Goal: Information Seeking & Learning: Learn about a topic

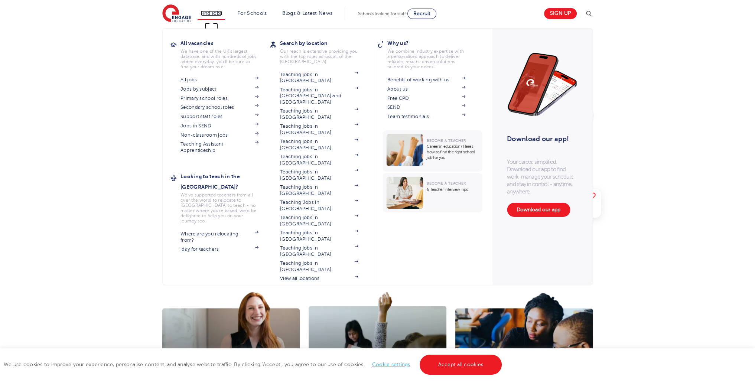
click at [213, 14] on link "Find jobs" at bounding box center [212, 13] width 22 height 6
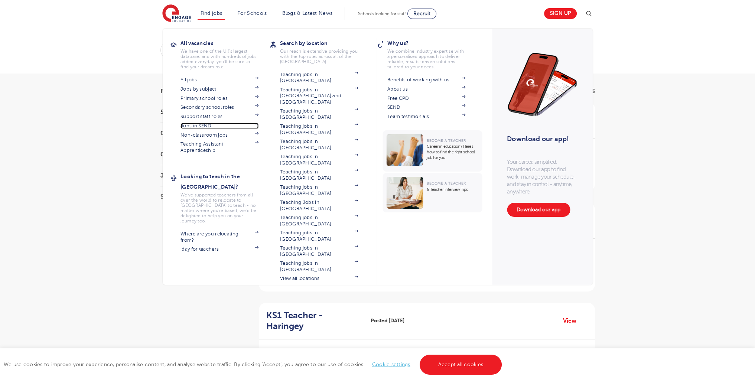
click at [200, 124] on link "Jobs in SEND" at bounding box center [220, 126] width 78 height 6
click at [219, 16] on li "Find jobs All vacancies We have one of the UK's largest database. and with hund…" at bounding box center [212, 13] width 28 height 13
click at [205, 116] on link "Support staff roles" at bounding box center [220, 117] width 78 height 6
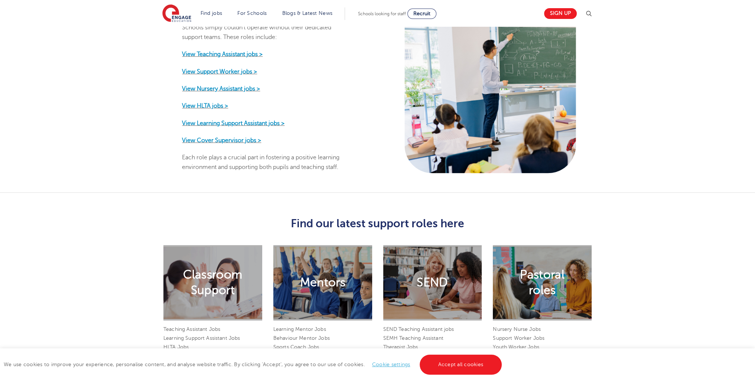
scroll to position [426, 0]
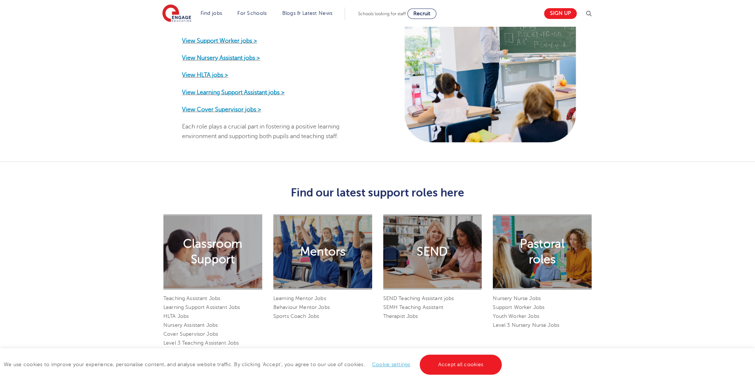
click at [216, 247] on h2 "Classroom Support" at bounding box center [212, 251] width 59 height 31
click at [204, 250] on h2 "Classroom Support" at bounding box center [212, 251] width 59 height 31
click at [468, 363] on link "Accept all cookies" at bounding box center [461, 365] width 82 height 20
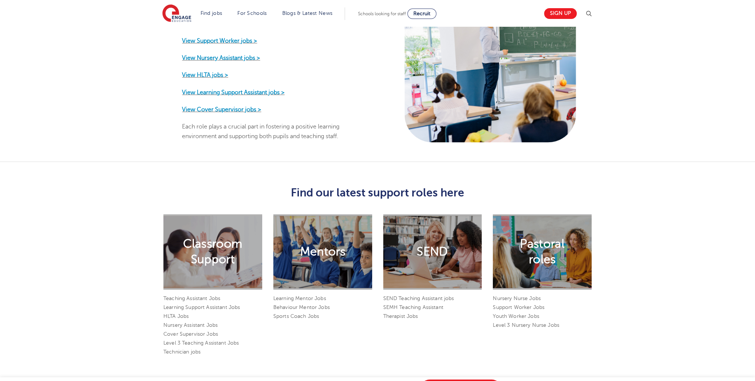
click at [438, 264] on div "SEND" at bounding box center [432, 251] width 99 height 75
click at [434, 253] on div "SEND" at bounding box center [432, 251] width 99 height 75
click at [419, 187] on h3 "Find our latest support roles here" at bounding box center [378, 193] width 440 height 13
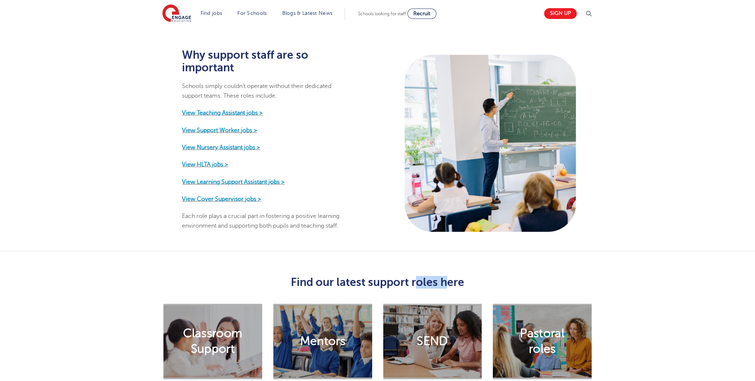
scroll to position [331, 0]
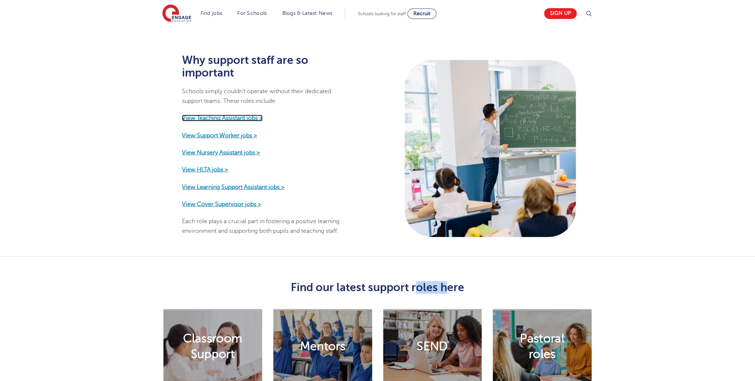
click at [231, 115] on strong "View Teaching Assistant jobs >" at bounding box center [222, 118] width 81 height 7
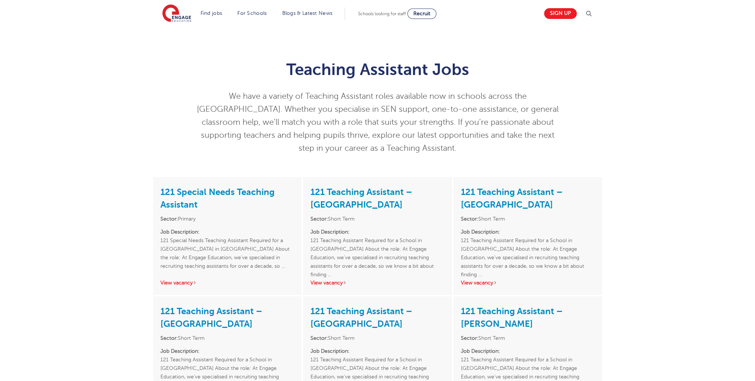
drag, startPoint x: 760, startPoint y: 81, endPoint x: 761, endPoint y: 47, distance: 34.2
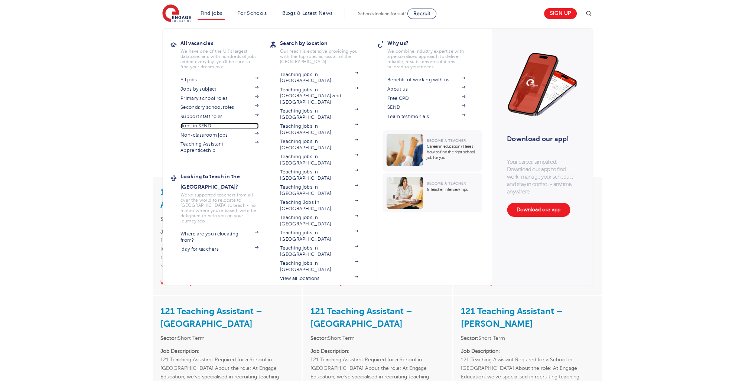
click at [208, 125] on link "Jobs in SEND" at bounding box center [220, 126] width 78 height 6
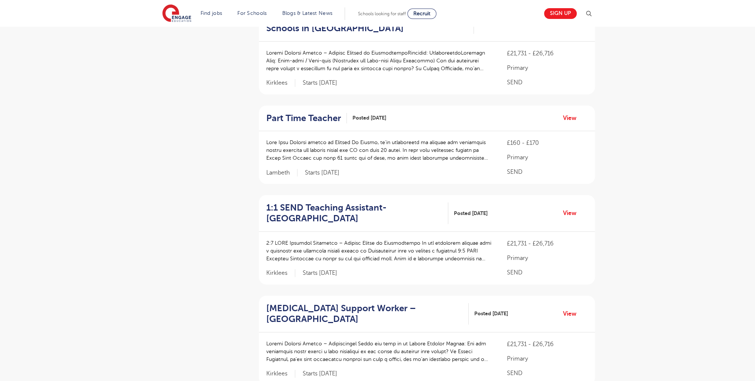
scroll to position [953, 0]
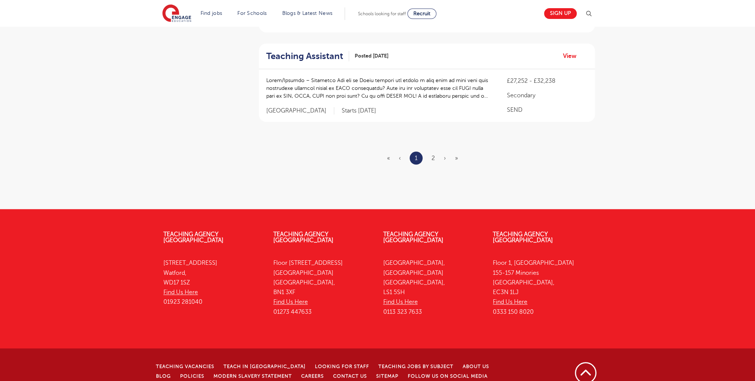
click at [431, 152] on ul "« ‹ 1 2 › »" at bounding box center [427, 158] width 80 height 13
click at [432, 153] on li "2" at bounding box center [433, 158] width 3 height 10
click at [432, 155] on link "2" at bounding box center [433, 158] width 3 height 7
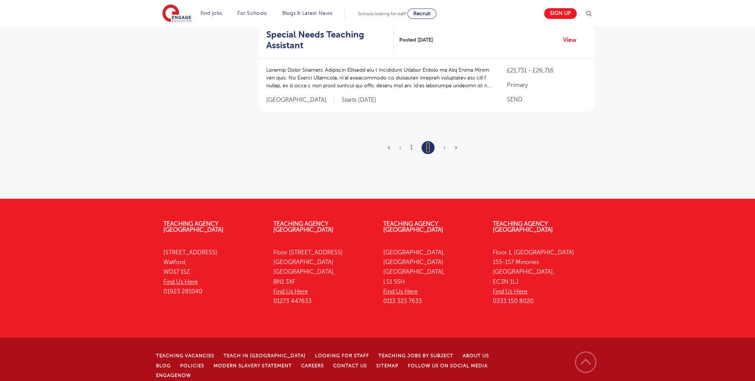
scroll to position [282, 0]
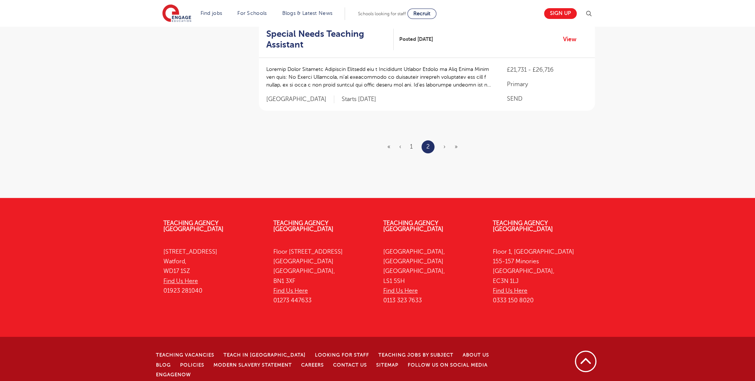
click at [444, 146] on span "›" at bounding box center [445, 146] width 2 height 7
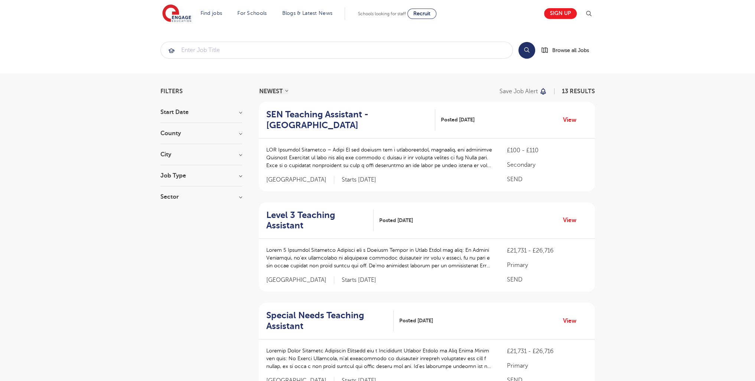
click at [179, 170] on section "Start Date [DATE] Show more County [GEOGRAPHIC_DATA] 6 [GEOGRAPHIC_DATA] 4 [GEO…" at bounding box center [202, 158] width 82 height 98
click at [179, 176] on h3 "Job Type" at bounding box center [202, 176] width 82 height 6
click at [172, 192] on label "Long Term 68" at bounding box center [192, 191] width 41 height 10
click at [172, 192] on input "Long Term 68" at bounding box center [174, 190] width 5 height 5
checkbox input "true"
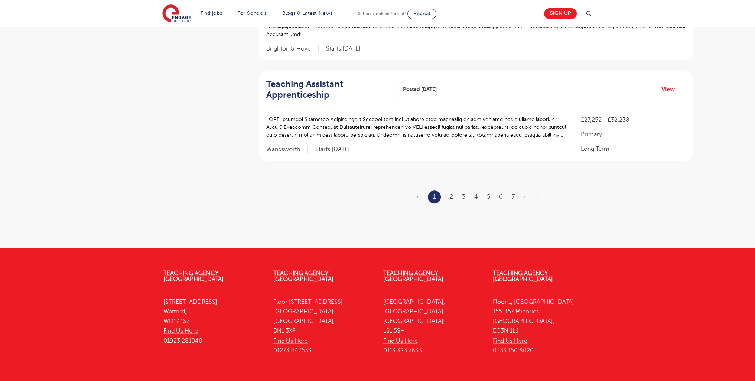
scroll to position [942, 0]
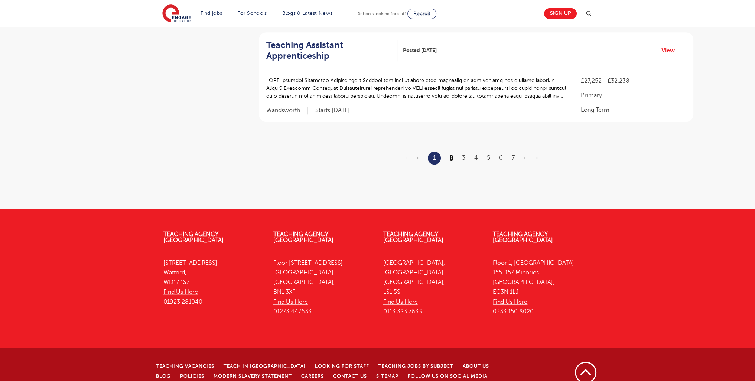
click at [453, 155] on link "2" at bounding box center [451, 158] width 3 height 7
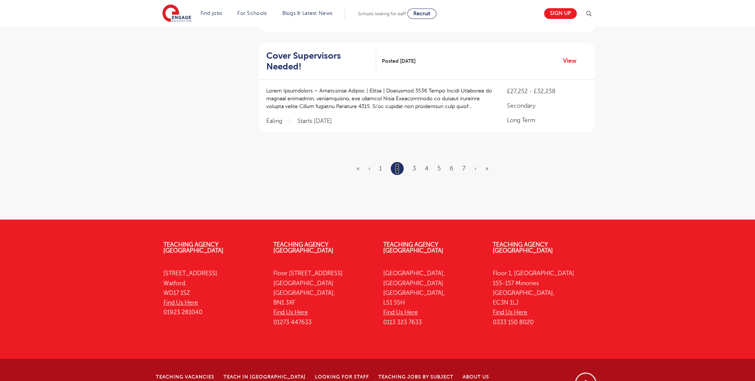
scroll to position [0, 0]
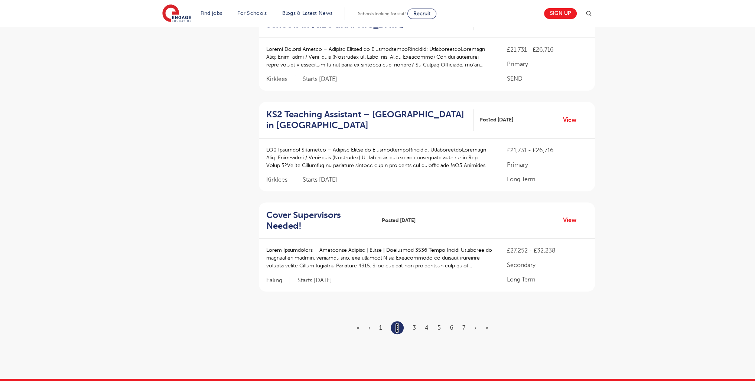
scroll to position [784, 0]
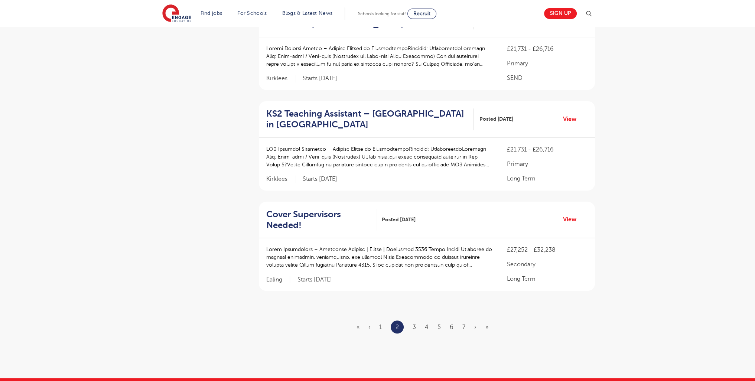
click at [412, 326] on ul "« ‹ 1 2 3 4 5 6 7 › »" at bounding box center [427, 327] width 141 height 13
click at [414, 324] on link "3" at bounding box center [414, 327] width 3 height 7
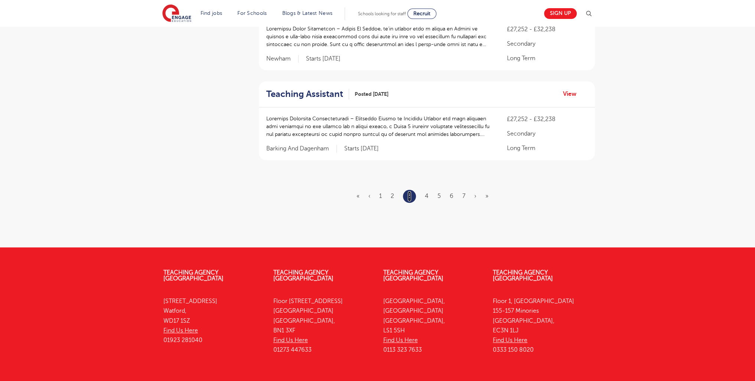
scroll to position [886, 0]
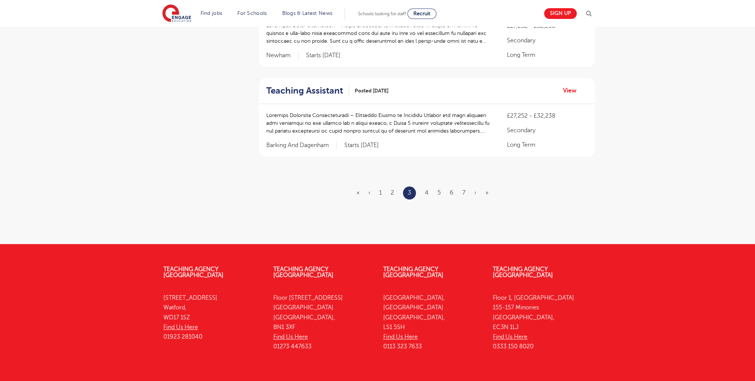
click at [429, 191] on ul "« ‹ 1 2 3 4 5 6 7 › »" at bounding box center [427, 193] width 141 height 13
click at [428, 192] on link "4" at bounding box center [427, 193] width 4 height 7
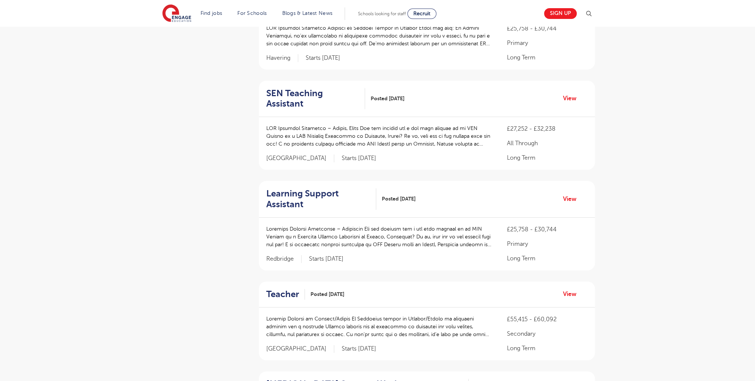
scroll to position [932, 0]
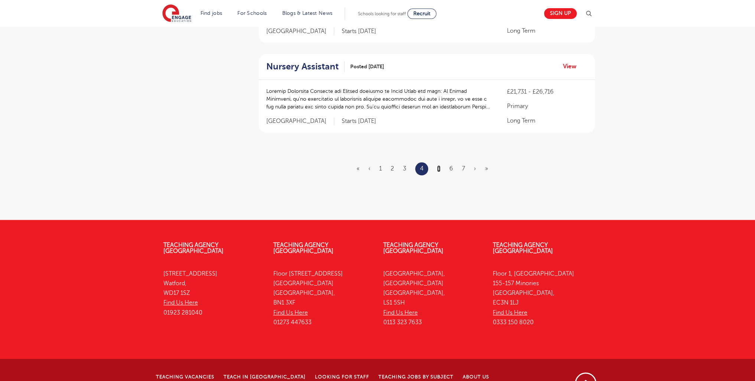
click at [438, 165] on link "5" at bounding box center [438, 168] width 3 height 7
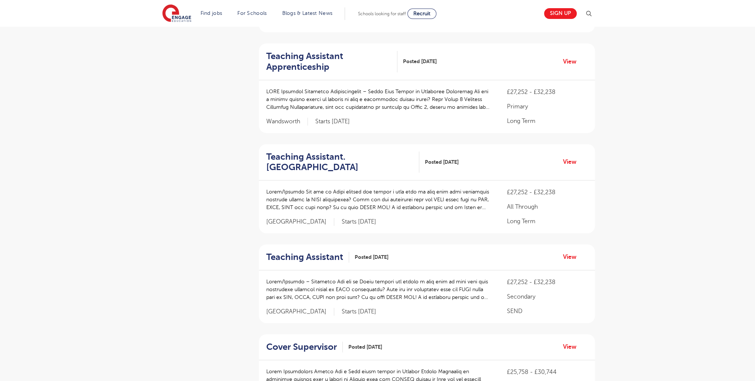
scroll to position [921, 0]
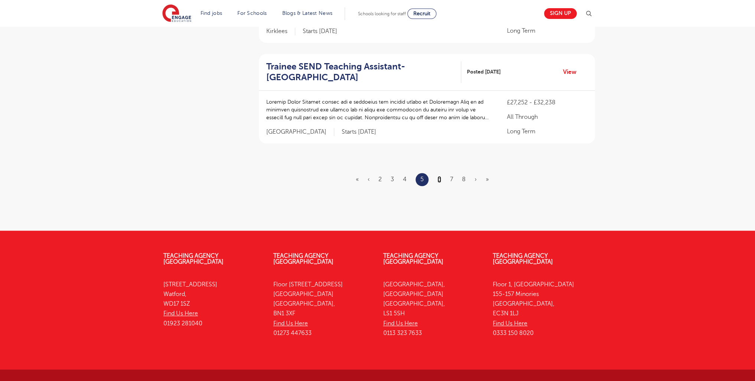
click at [438, 176] on link "6" at bounding box center [440, 179] width 4 height 7
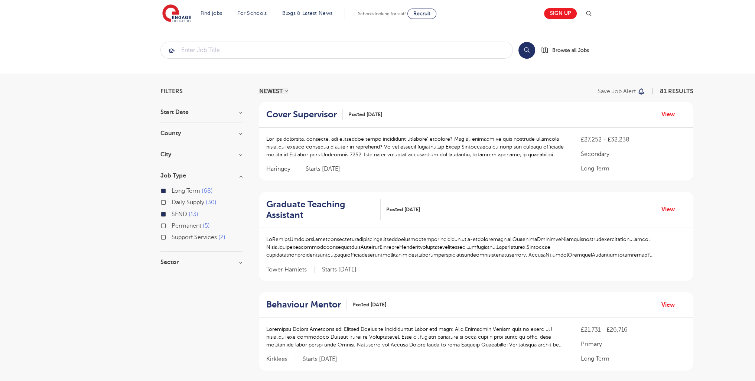
scroll to position [921, 0]
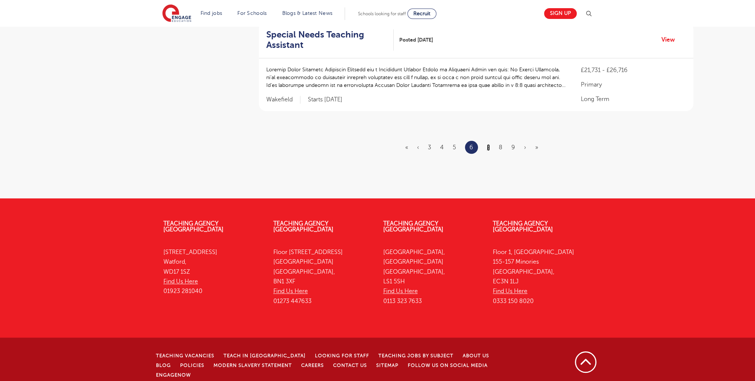
click at [488, 146] on link "7" at bounding box center [488, 147] width 3 height 7
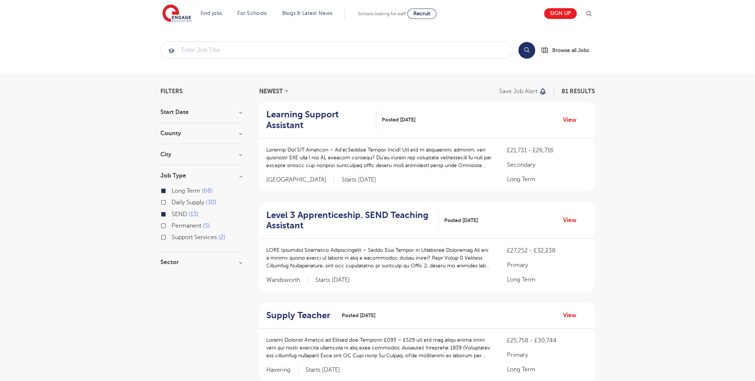
scroll to position [921, 0]
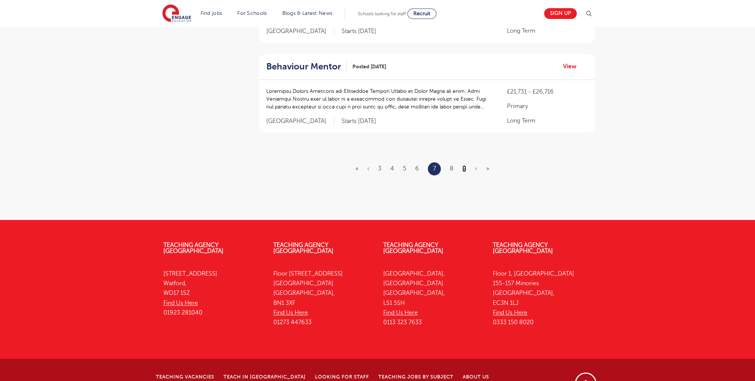
click at [463, 165] on link "9" at bounding box center [465, 168] width 4 height 7
